Goal: Task Accomplishment & Management: Use online tool/utility

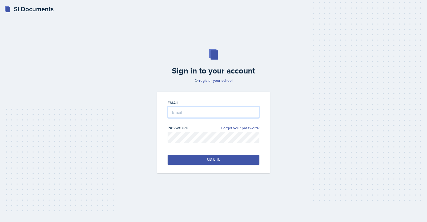
click at [201, 109] on input "email" at bounding box center [213, 111] width 92 height 11
type input "[EMAIL_ADDRESS][DOMAIN_NAME]"
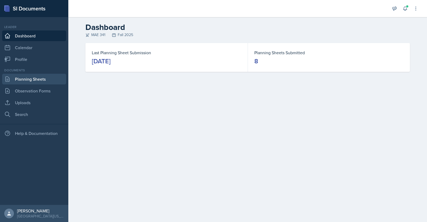
click at [44, 81] on link "Planning Sheets" at bounding box center [34, 79] width 64 height 11
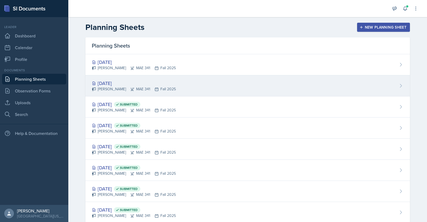
click at [115, 82] on div "[DATE]" at bounding box center [134, 82] width 84 height 7
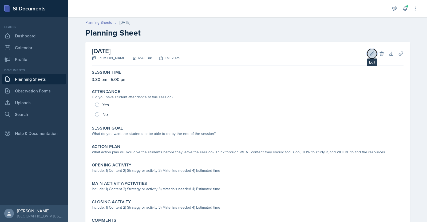
click at [369, 52] on icon at bounding box center [371, 53] width 5 height 5
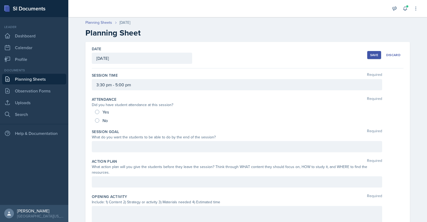
click at [145, 146] on div at bounding box center [237, 146] width 290 height 11
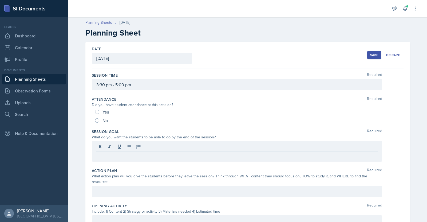
drag, startPoint x: 145, startPoint y: 146, endPoint x: 117, endPoint y: 156, distance: 29.7
click at [117, 156] on p at bounding box center [236, 155] width 281 height 6
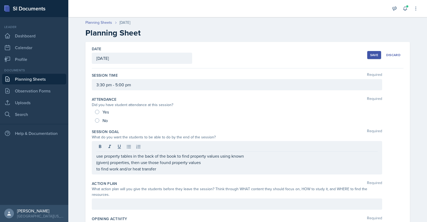
click at [94, 164] on div "use property tables in the back of the book to find property values using known…" at bounding box center [237, 157] width 290 height 33
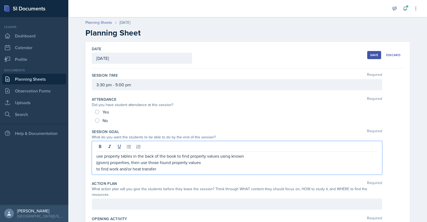
click at [93, 162] on div "use property tables in the back of the book to find property values using known…" at bounding box center [237, 157] width 290 height 33
click at [109, 159] on p "(given) properties, then use those found property values" at bounding box center [236, 162] width 281 height 6
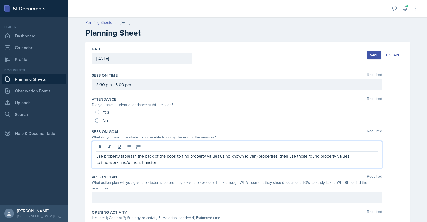
click at [93, 163] on div "use property tables in the back of the book to find property values using known…" at bounding box center [237, 154] width 290 height 27
click at [96, 161] on p "to find work and/or heat transfer" at bounding box center [236, 162] width 281 height 6
click at [219, 194] on div at bounding box center [237, 197] width 290 height 11
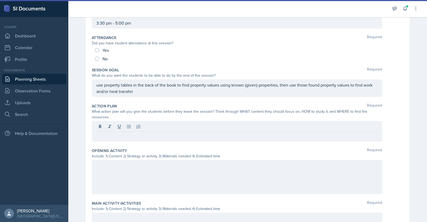
scroll to position [62, 0]
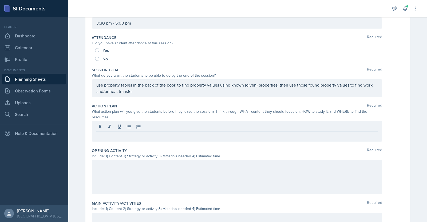
click at [165, 133] on p at bounding box center [236, 136] width 281 height 6
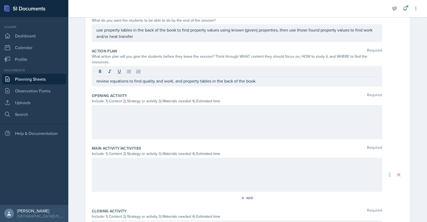
scroll to position [114, 0]
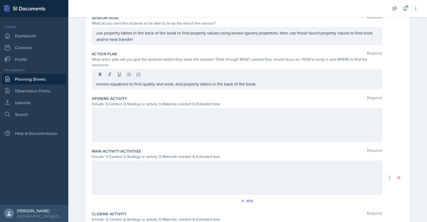
click at [262, 81] on p "review equations to find quality and work, and property tables in the back of t…" at bounding box center [236, 84] width 281 height 6
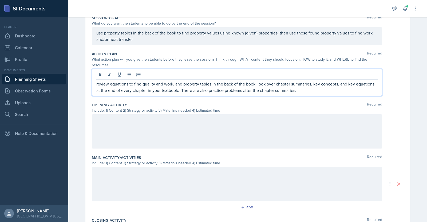
click at [257, 81] on p "review equations to find quality and work, and property tables in the back of t…" at bounding box center [236, 87] width 281 height 13
click at [96, 81] on p "review equations to find quality and work, and property tables in the back of t…" at bounding box center [236, 87] width 281 height 13
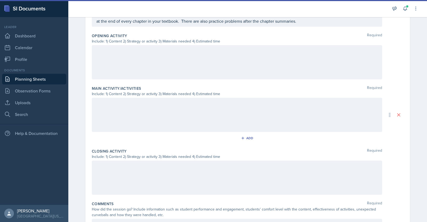
scroll to position [206, 0]
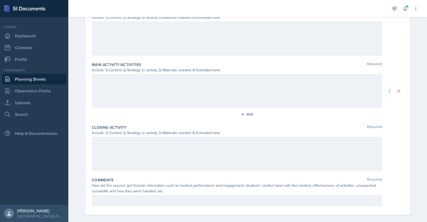
click at [171, 155] on div at bounding box center [237, 154] width 290 height 34
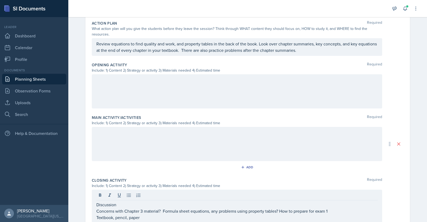
scroll to position [144, 0]
click at [187, 140] on div at bounding box center [237, 144] width 290 height 34
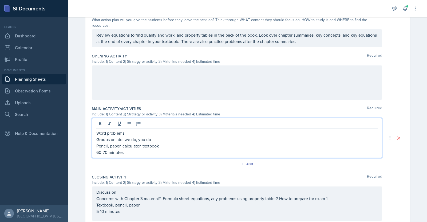
click at [139, 71] on div at bounding box center [237, 82] width 290 height 34
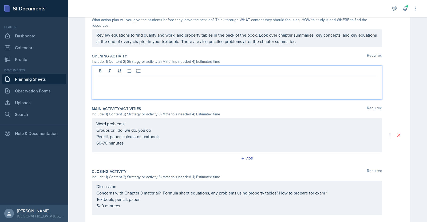
scroll to position [162, 0]
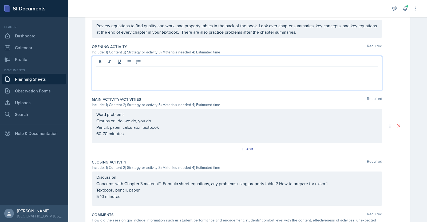
click at [118, 68] on p at bounding box center [236, 71] width 281 height 6
click at [94, 72] on div "Label important regions/areas of a blank T-v (Temperature-specific volume) graph" at bounding box center [237, 73] width 290 height 34
click at [96, 74] on p "T-v (Temperature-specific volume) graph" at bounding box center [236, 77] width 281 height 6
click at [252, 68] on p "Label important regions/areas of a blank T-v (Temperature-specific volume) graph" at bounding box center [236, 71] width 281 height 6
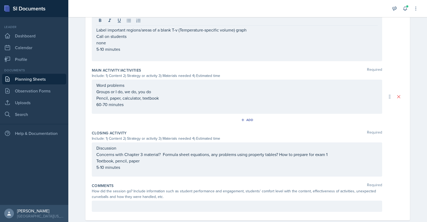
scroll to position [209, 0]
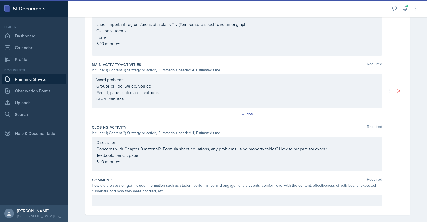
click at [229, 195] on div at bounding box center [237, 200] width 290 height 11
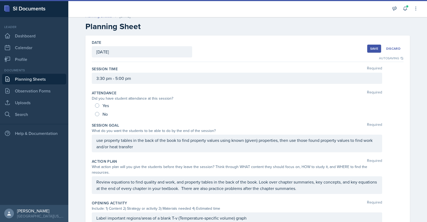
scroll to position [0, 0]
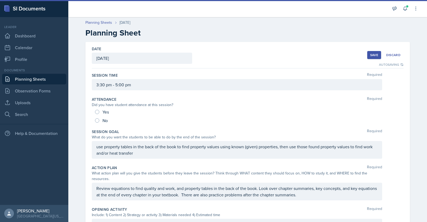
click at [371, 54] on div "Save" at bounding box center [374, 55] width 8 height 4
click at [371, 55] on div "Save" at bounding box center [374, 55] width 8 height 4
